Goal: Task Accomplishment & Management: Use online tool/utility

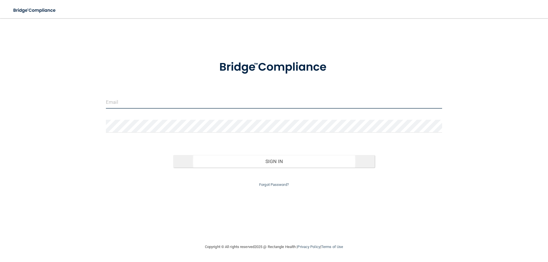
type input "[PERSON_NAME][EMAIL_ADDRESS][DOMAIN_NAME]"
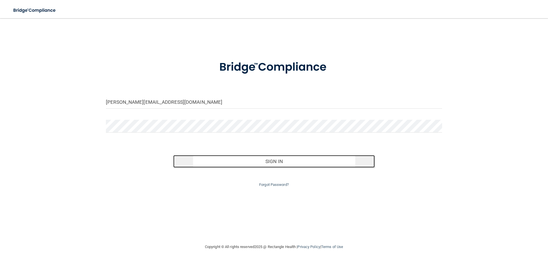
click at [264, 160] on button "Sign In" at bounding box center [274, 161] width 202 height 13
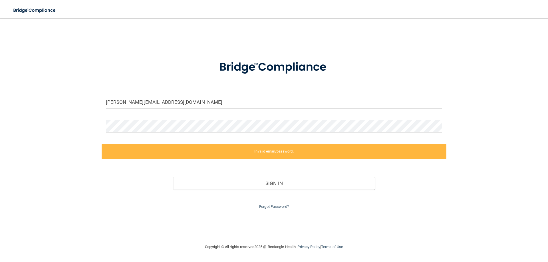
click at [183, 152] on label "Invalid email/password." at bounding box center [274, 151] width 345 height 15
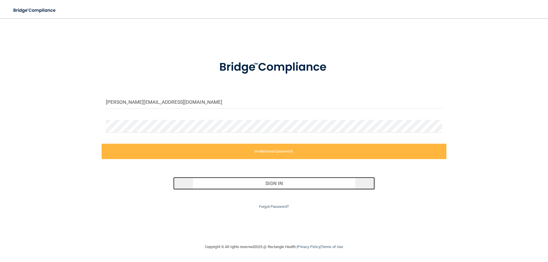
click at [202, 185] on button "Sign In" at bounding box center [274, 183] width 202 height 13
click at [202, 181] on button "Sign In" at bounding box center [274, 183] width 202 height 13
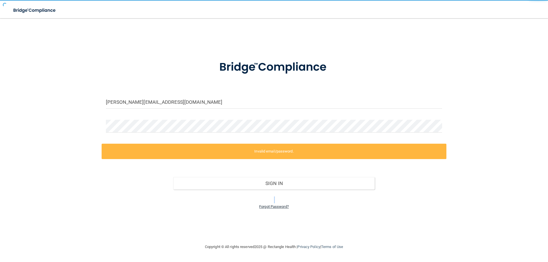
drag, startPoint x: 255, startPoint y: 203, endPoint x: 259, endPoint y: 206, distance: 5.5
click at [259, 206] on div "Forgot Password?" at bounding box center [274, 200] width 345 height 21
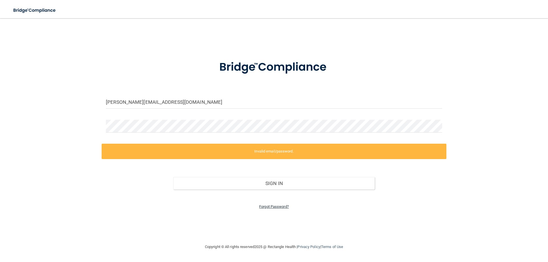
click at [270, 206] on link "Forgot Password?" at bounding box center [274, 207] width 30 height 4
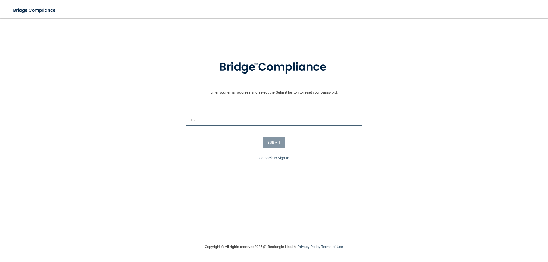
click at [206, 122] on input "email" at bounding box center [273, 119] width 175 height 13
type input "[PERSON_NAME][EMAIL_ADDRESS][DOMAIN_NAME]"
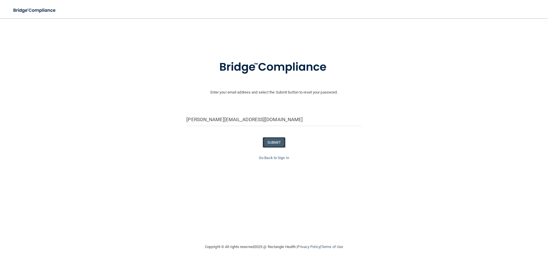
click at [274, 144] on button "SUBMIT" at bounding box center [274, 142] width 23 height 11
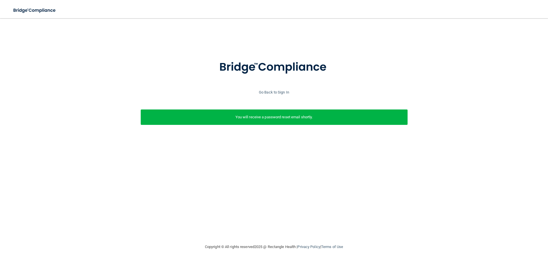
click at [260, 122] on div "You will receive a password reset email shortly." at bounding box center [274, 117] width 267 height 15
click at [281, 115] on p "You will receive a password reset email shortly." at bounding box center [274, 117] width 258 height 7
click at [282, 92] on link "Go Back to Sign In" at bounding box center [274, 92] width 30 height 4
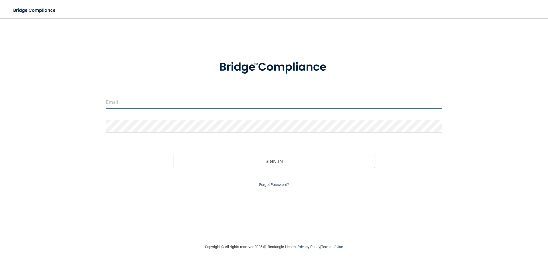
type input "[PERSON_NAME][EMAIL_ADDRESS][DOMAIN_NAME]"
click at [243, 101] on input "[PERSON_NAME][EMAIL_ADDRESS][DOMAIN_NAME]" at bounding box center [274, 102] width 336 height 13
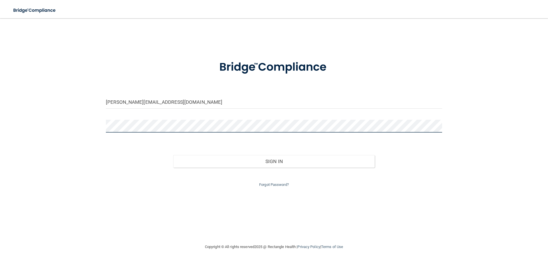
click at [12, 134] on div "alyse@texassedationdental.com Invalid email/password. You don't have permission…" at bounding box center [273, 131] width 525 height 214
click at [173, 155] on button "Sign In" at bounding box center [274, 161] width 202 height 13
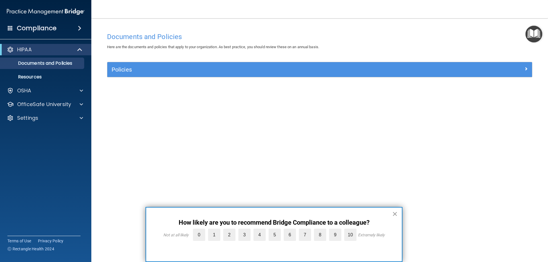
click at [397, 216] on button "×" at bounding box center [394, 214] width 5 height 9
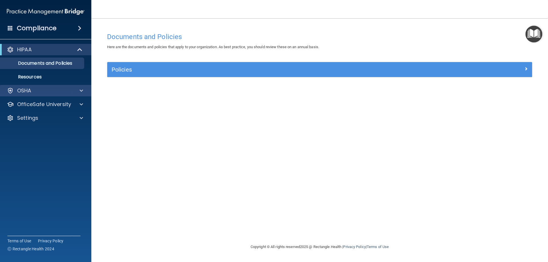
click at [37, 87] on div "OSHA" at bounding box center [46, 90] width 92 height 11
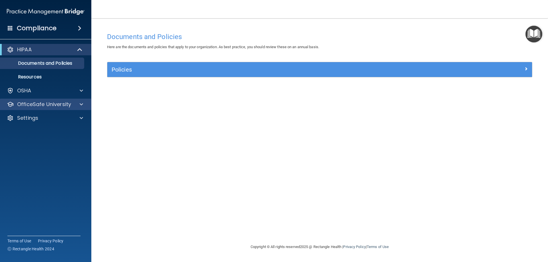
click at [89, 104] on div "OfficeSafe University" at bounding box center [46, 104] width 92 height 11
click at [81, 101] on span at bounding box center [81, 104] width 3 height 7
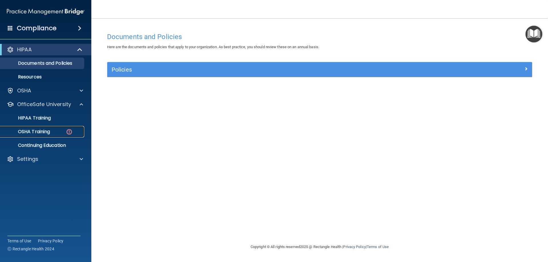
click at [57, 132] on div "OSHA Training" at bounding box center [43, 132] width 78 height 6
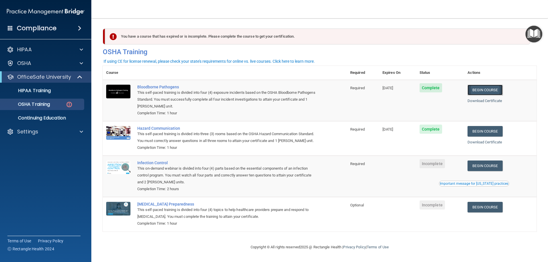
click at [484, 93] on link "Begin Course" at bounding box center [485, 90] width 35 height 11
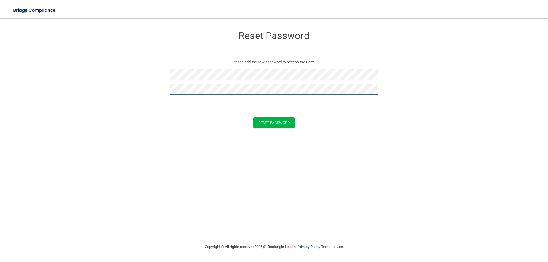
click at [254, 118] on button "Reset Password" at bounding box center [274, 123] width 41 height 11
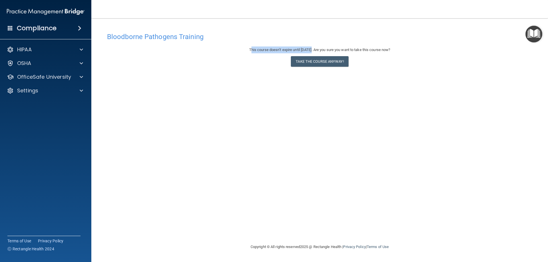
drag, startPoint x: 244, startPoint y: 50, endPoint x: 307, endPoint y: 53, distance: 63.2
click at [307, 53] on div "This course doesn’t expire until 07/29/2026. Are you sure you want to take this…" at bounding box center [319, 50] width 425 height 7
click at [311, 58] on button "Take the course anyway!" at bounding box center [319, 61] width 57 height 11
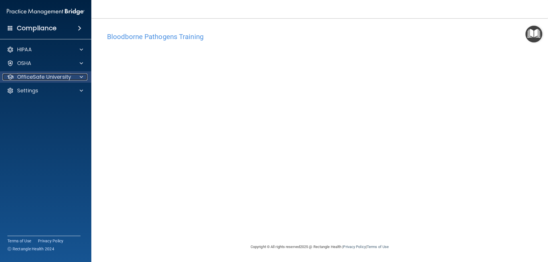
click at [71, 76] on div "OfficeSafe University" at bounding box center [38, 77] width 71 height 7
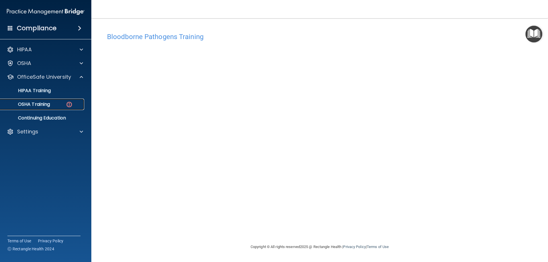
click at [64, 104] on div "OSHA Training" at bounding box center [43, 105] width 78 height 6
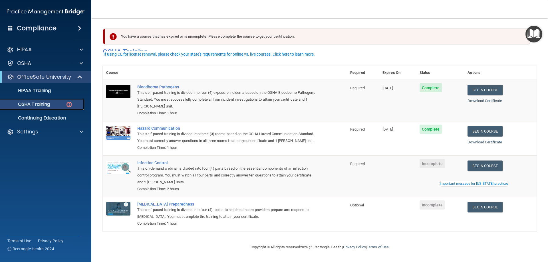
scroll to position [7, 0]
click at [486, 167] on link "Begin Course" at bounding box center [485, 166] width 35 height 11
click at [485, 163] on link "Begin Course" at bounding box center [485, 166] width 35 height 11
